Goal: Register for event/course

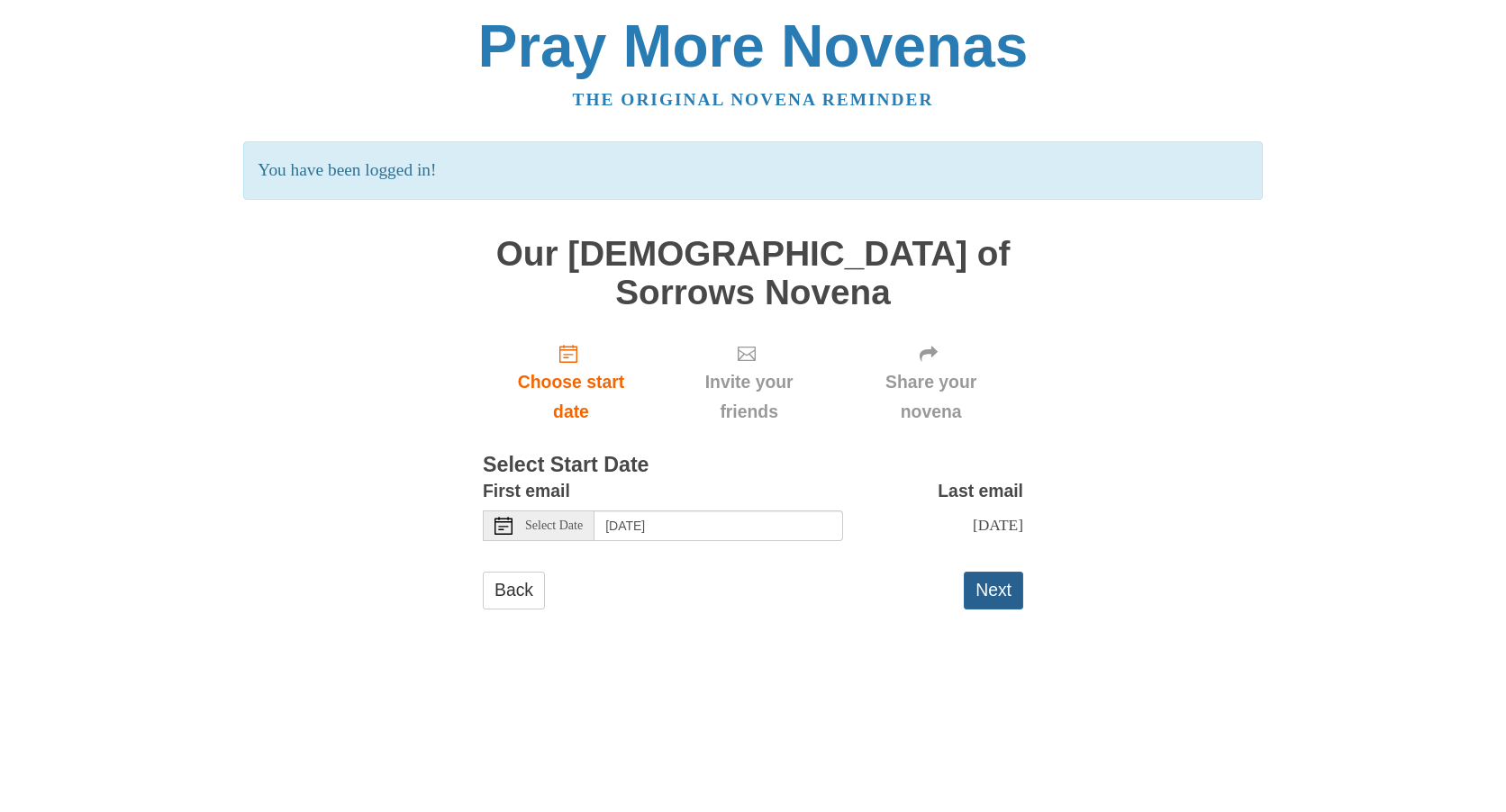
click at [1002, 571] on button "Next" at bounding box center [993, 590] width 59 height 37
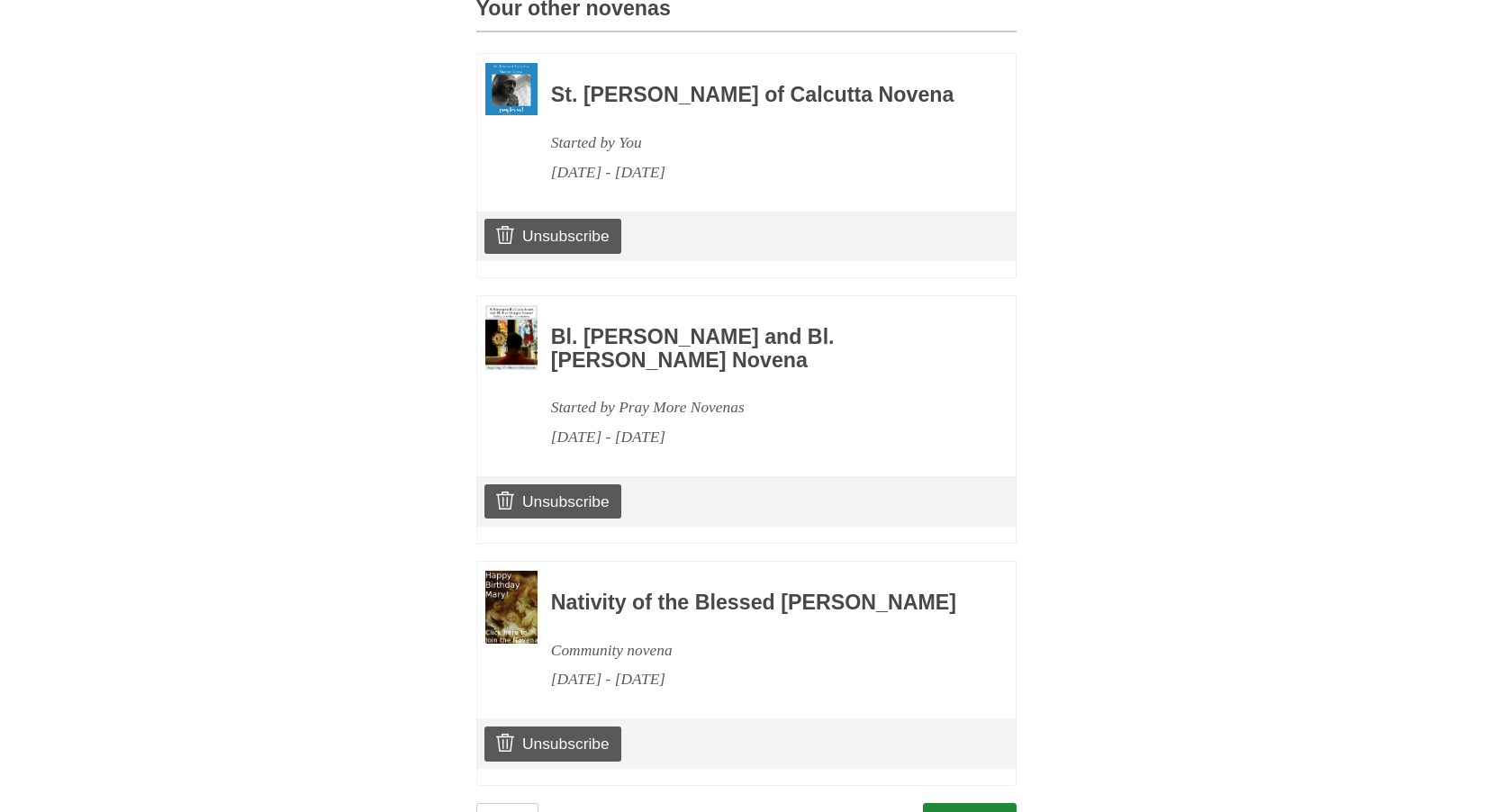
scroll to position [940, 0]
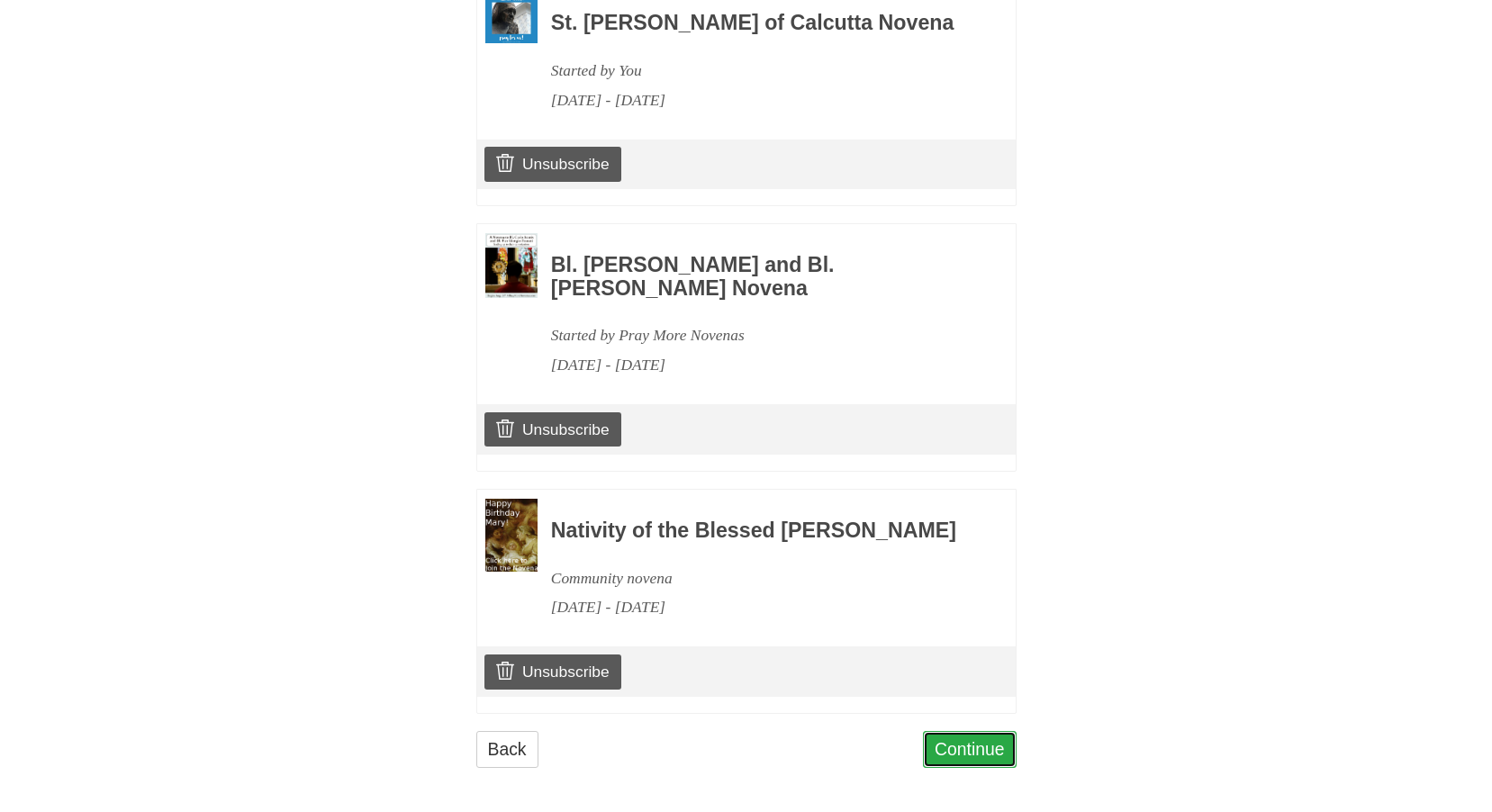
click at [975, 741] on link "Continue" at bounding box center [970, 749] width 94 height 37
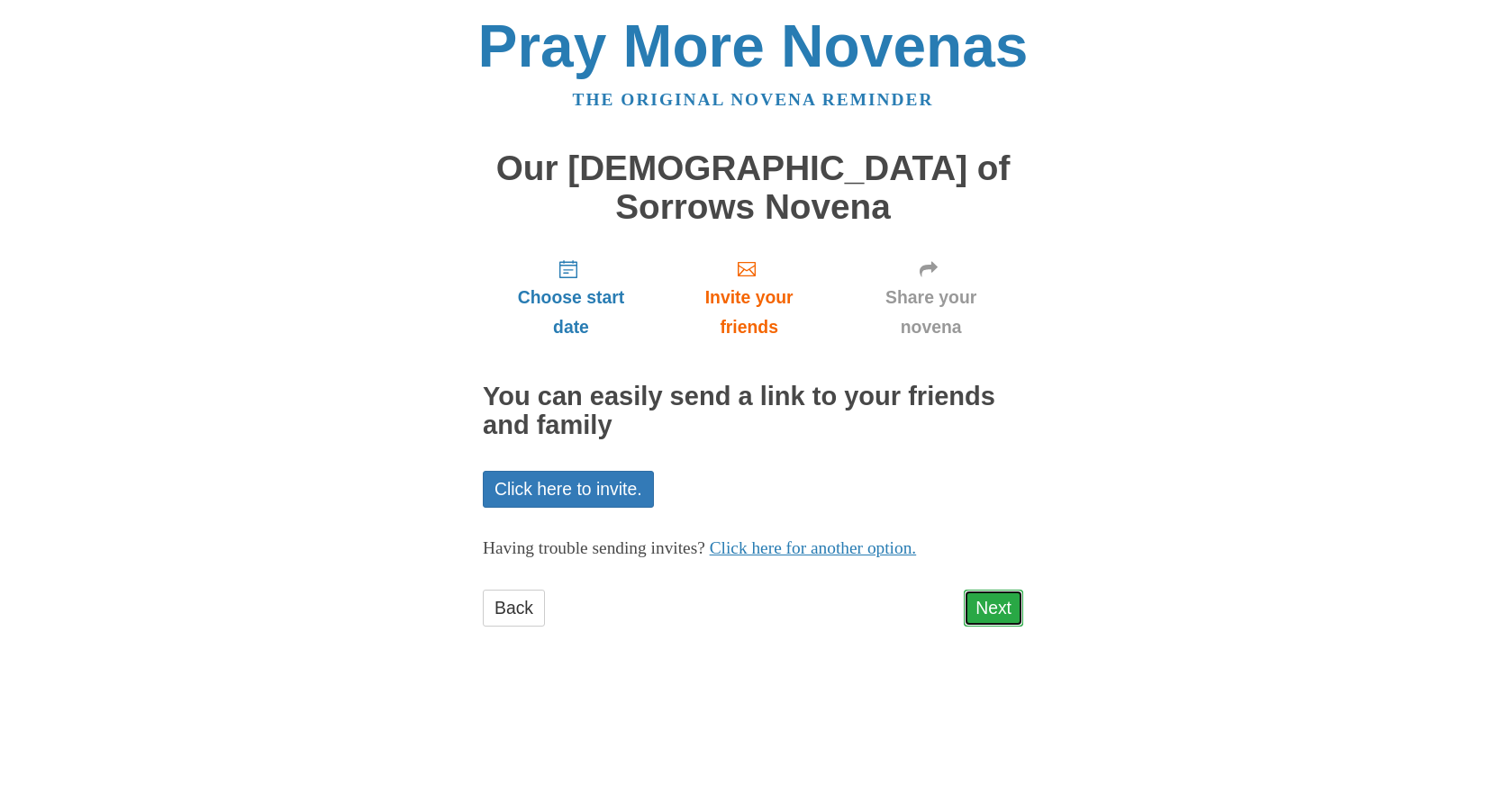
click at [990, 590] on link "Next" at bounding box center [993, 608] width 59 height 37
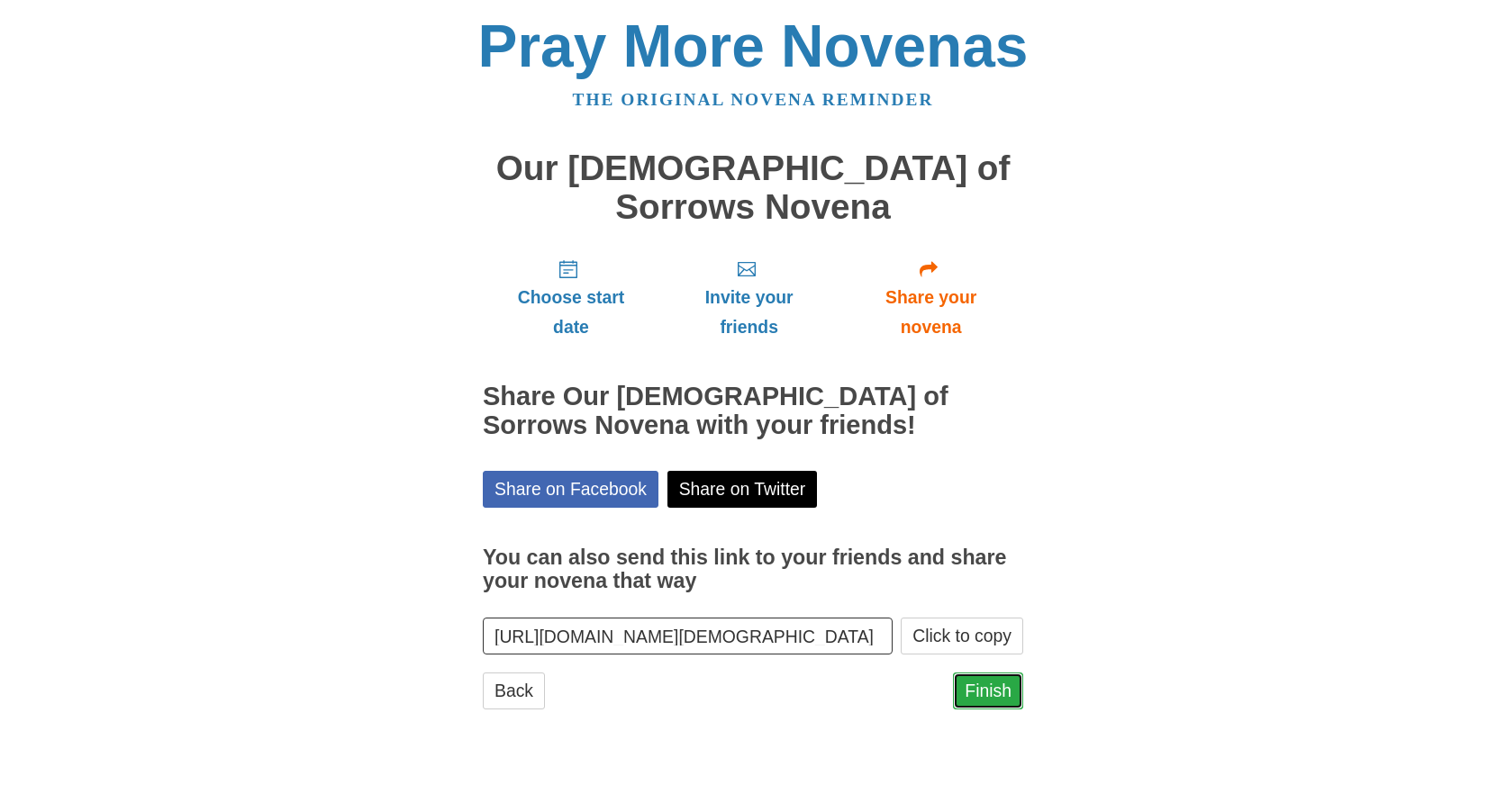
click at [990, 672] on link "Finish" at bounding box center [988, 690] width 70 height 37
